Goal: Task Accomplishment & Management: Manage account settings

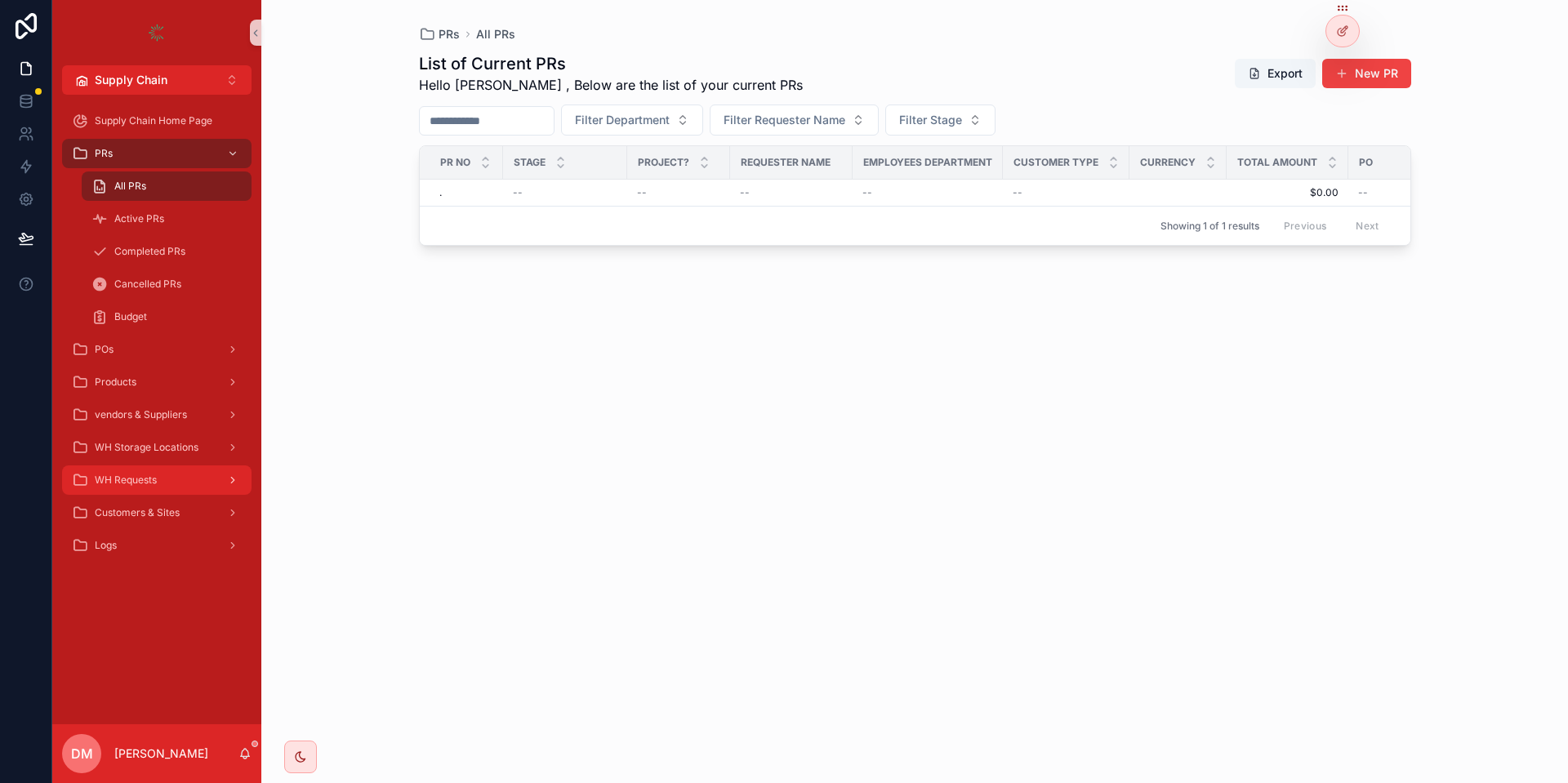
click at [153, 483] on span "WH Requests" at bounding box center [125, 479] width 62 height 13
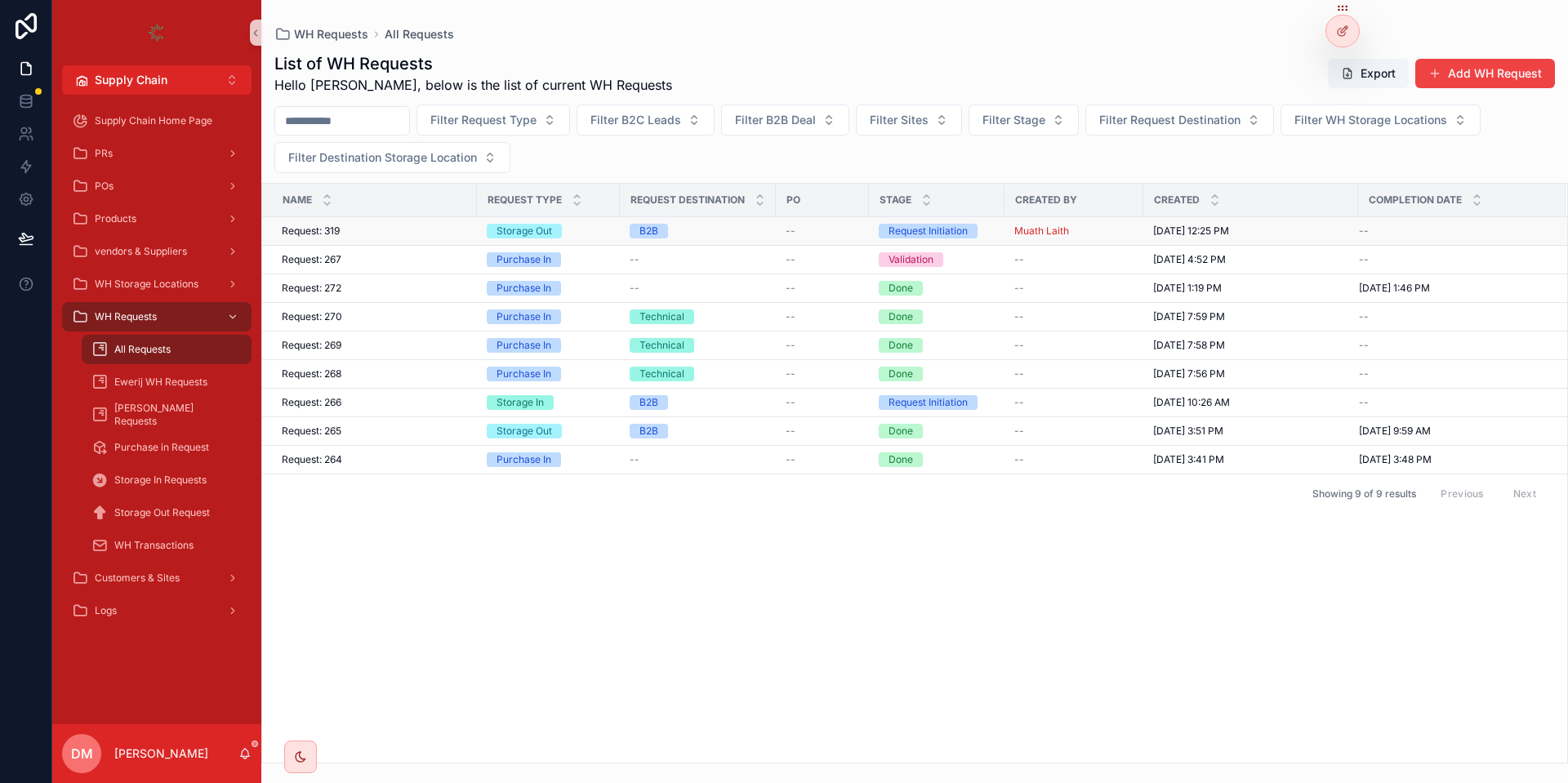
click at [382, 237] on div "Request: 319 Request: 319" at bounding box center [375, 231] width 185 height 13
click at [781, 581] on div "Name Request Type Request Destination PO Stage Created By Created Completion Da…" at bounding box center [915, 472] width 1305 height 579
click at [822, 626] on div "Name Request Type Request Destination PO Stage Created By Created Completion Da…" at bounding box center [915, 472] width 1305 height 579
click at [124, 176] on div "POs" at bounding box center [157, 186] width 170 height 27
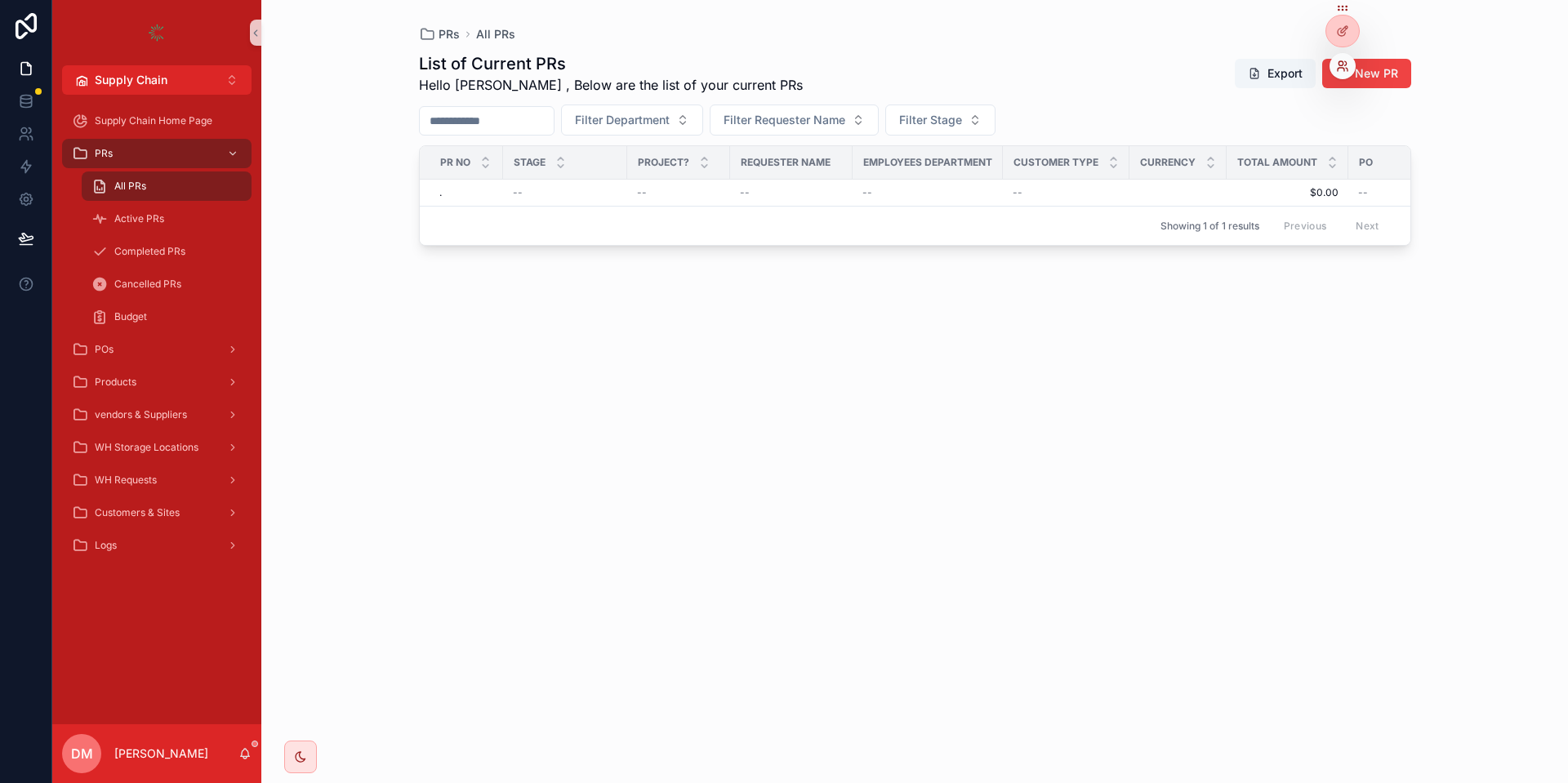
click at [1340, 65] on icon at bounding box center [1340, 63] width 4 height 4
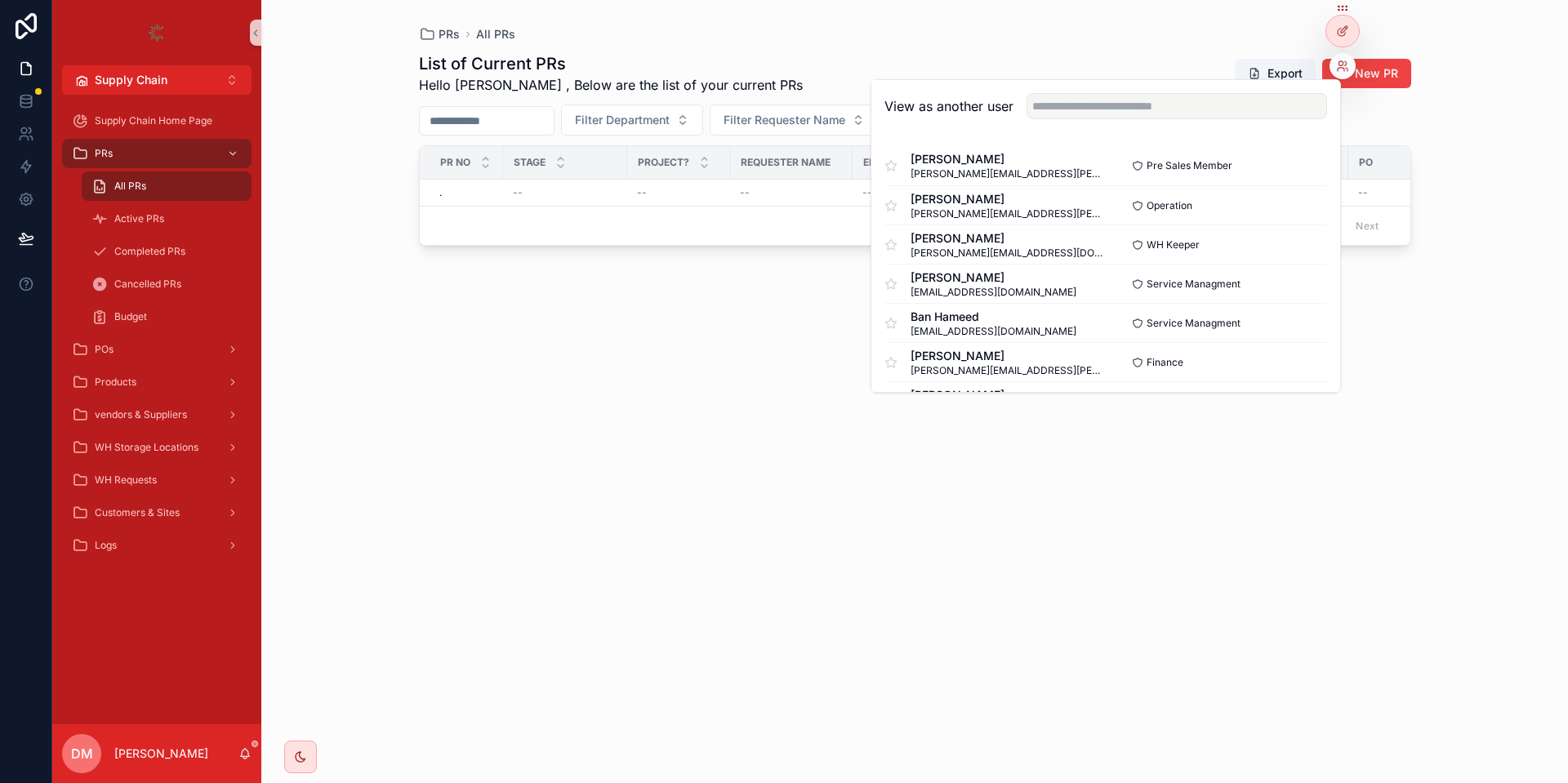
click at [1259, 88] on div "View as another user" at bounding box center [1106, 107] width 469 height 53
click at [1242, 102] on input "text" at bounding box center [1176, 106] width 301 height 27
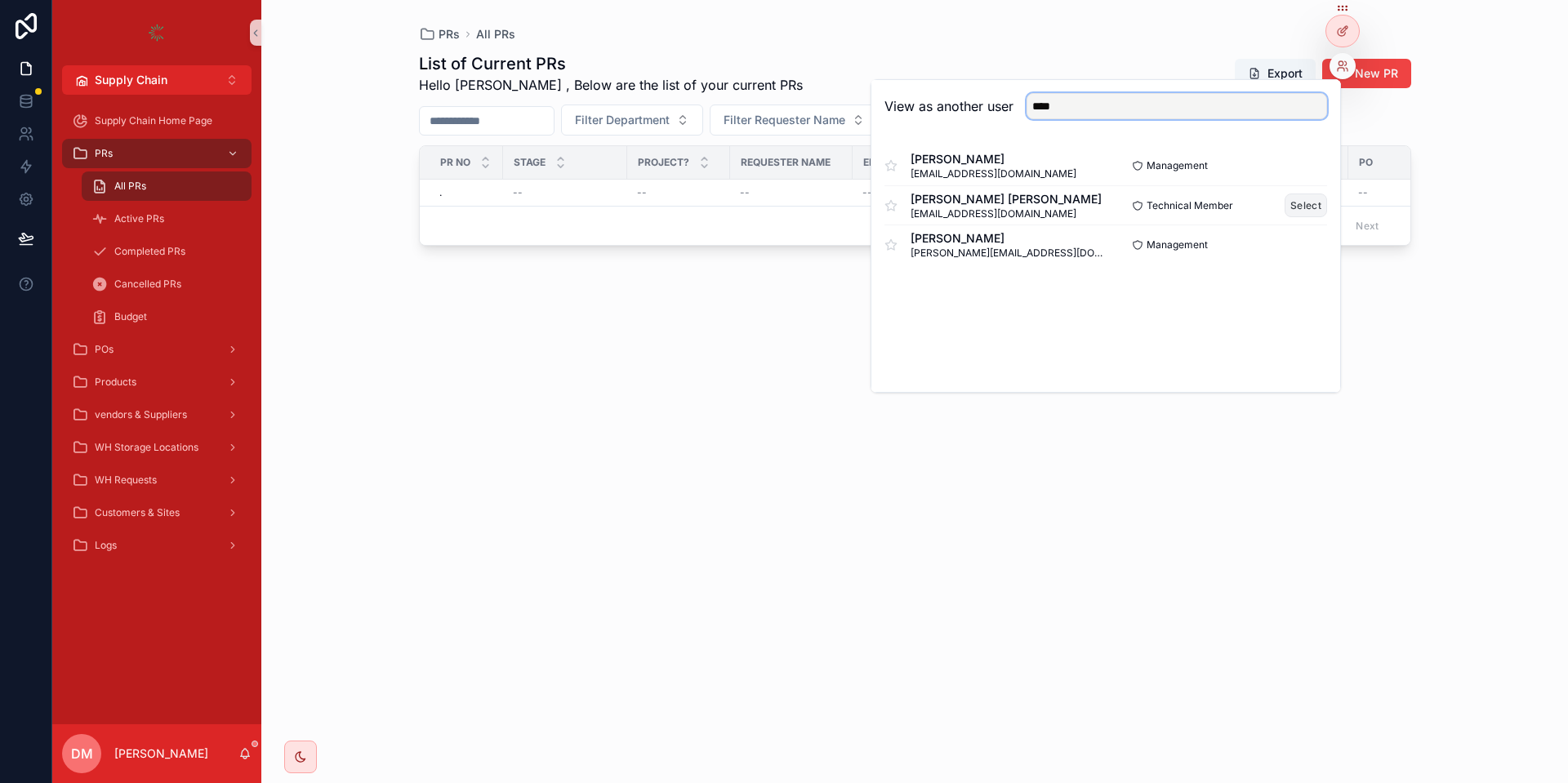
type input "****"
click at [1309, 202] on button "Select" at bounding box center [1305, 205] width 42 height 24
